Goal: Task Accomplishment & Management: Manage account settings

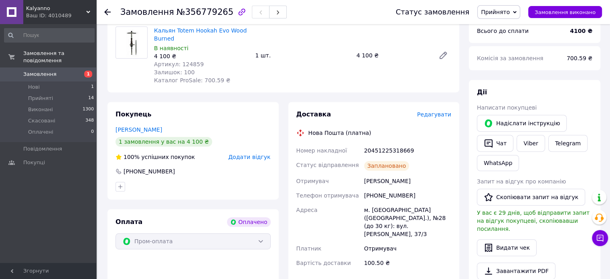
scroll to position [308, 0]
click at [50, 81] on li "Нові 1" at bounding box center [49, 86] width 99 height 11
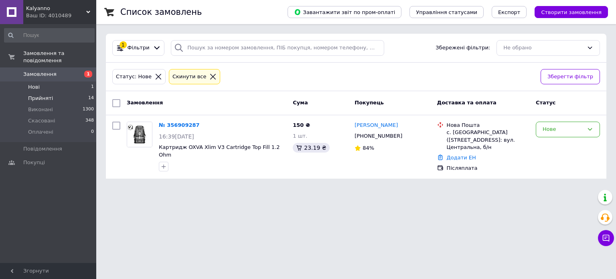
click at [52, 93] on li "Прийняті 14" at bounding box center [49, 98] width 99 height 11
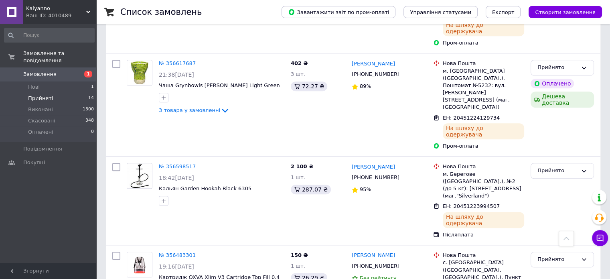
scroll to position [947, 0]
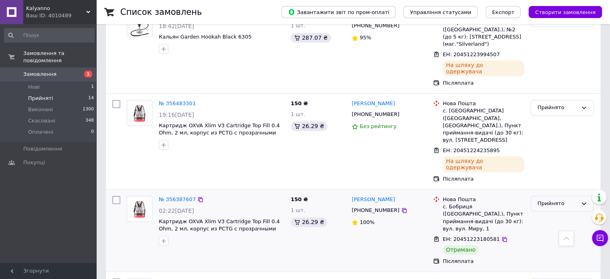
click at [549, 199] on div "Прийнято" at bounding box center [558, 203] width 40 height 8
click at [546, 213] on li "Виконано" at bounding box center [562, 220] width 63 height 15
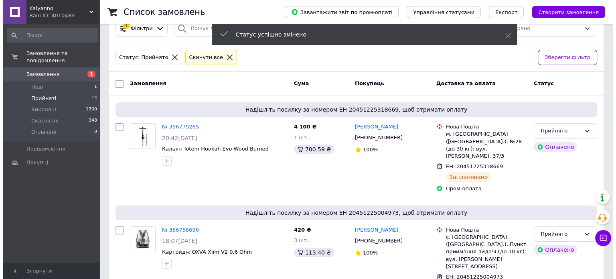
scroll to position [0, 0]
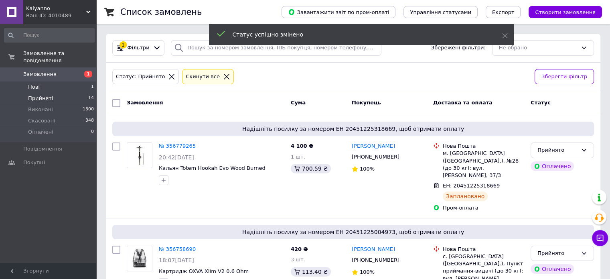
click at [47, 84] on li "Нові 1" at bounding box center [49, 86] width 99 height 11
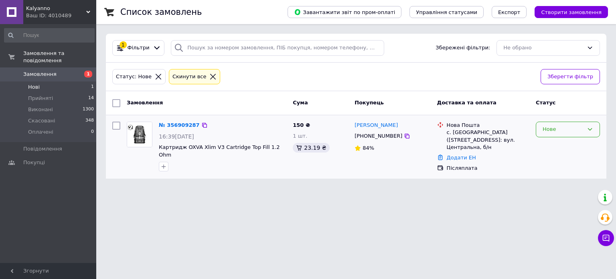
click at [566, 131] on div "Нове" at bounding box center [563, 129] width 41 height 8
click at [558, 148] on li "Прийнято" at bounding box center [567, 146] width 63 height 15
